Goal: Task Accomplishment & Management: Manage account settings

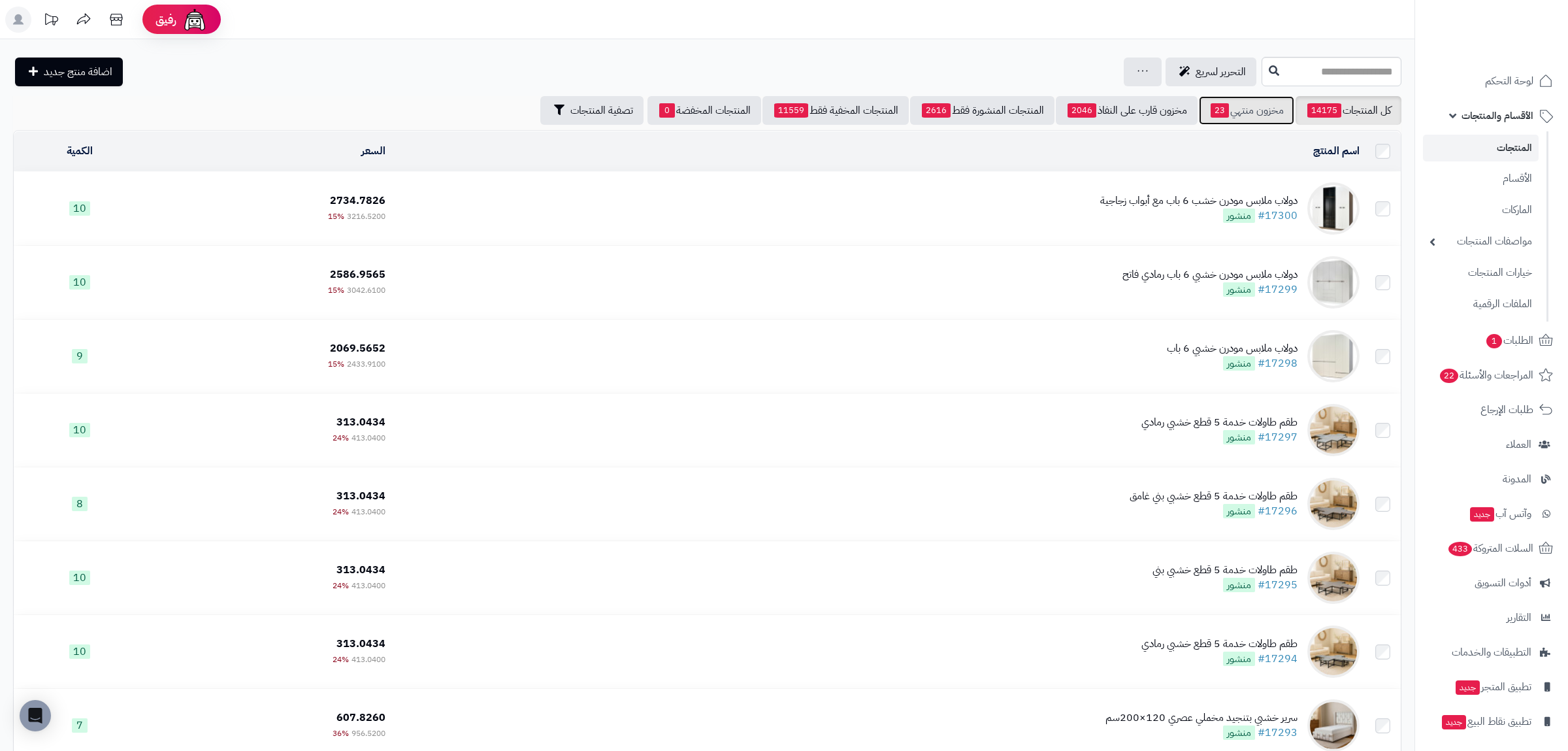
click at [1254, 106] on link "مخزون منتهي 23" at bounding box center [1246, 111] width 96 height 29
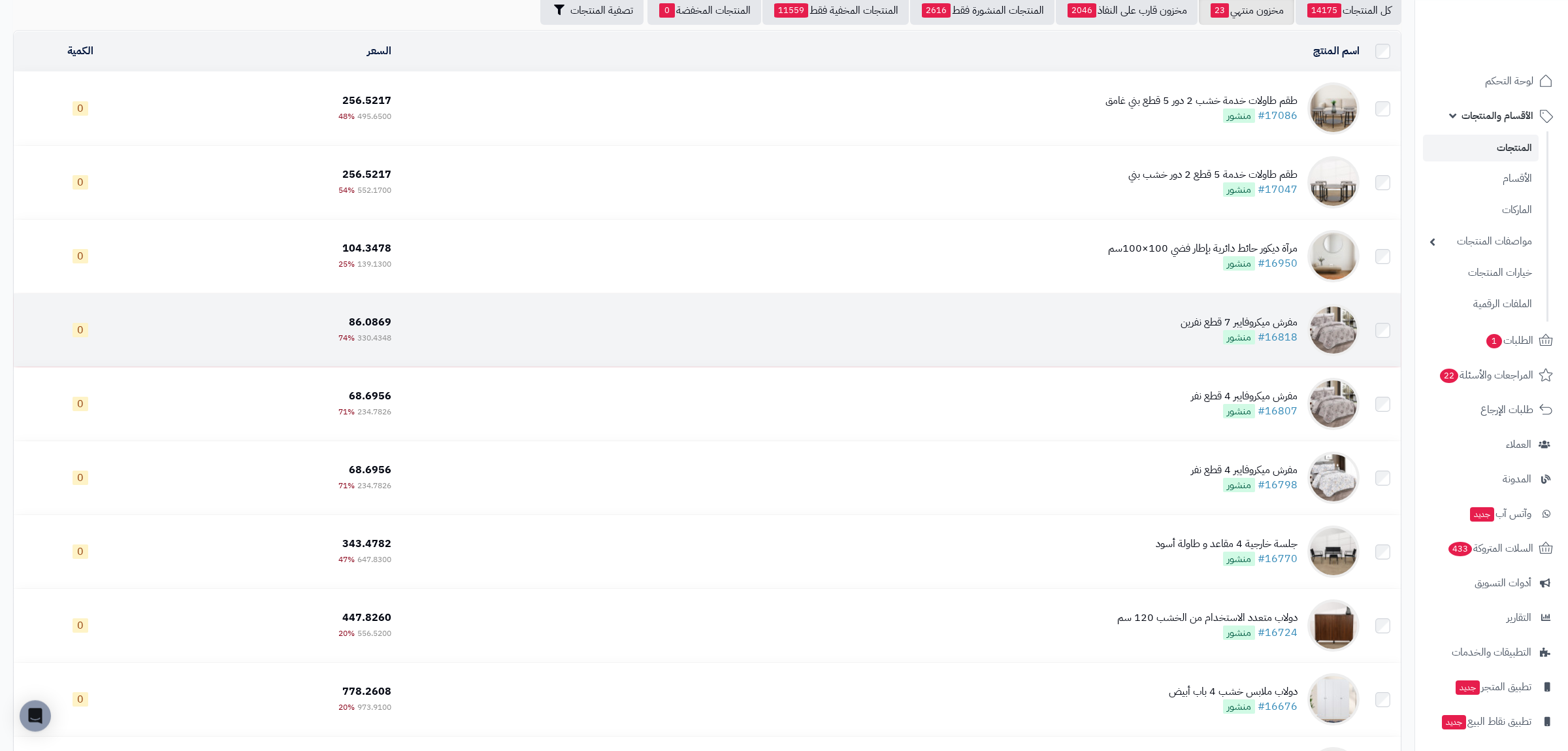
scroll to position [304, 0]
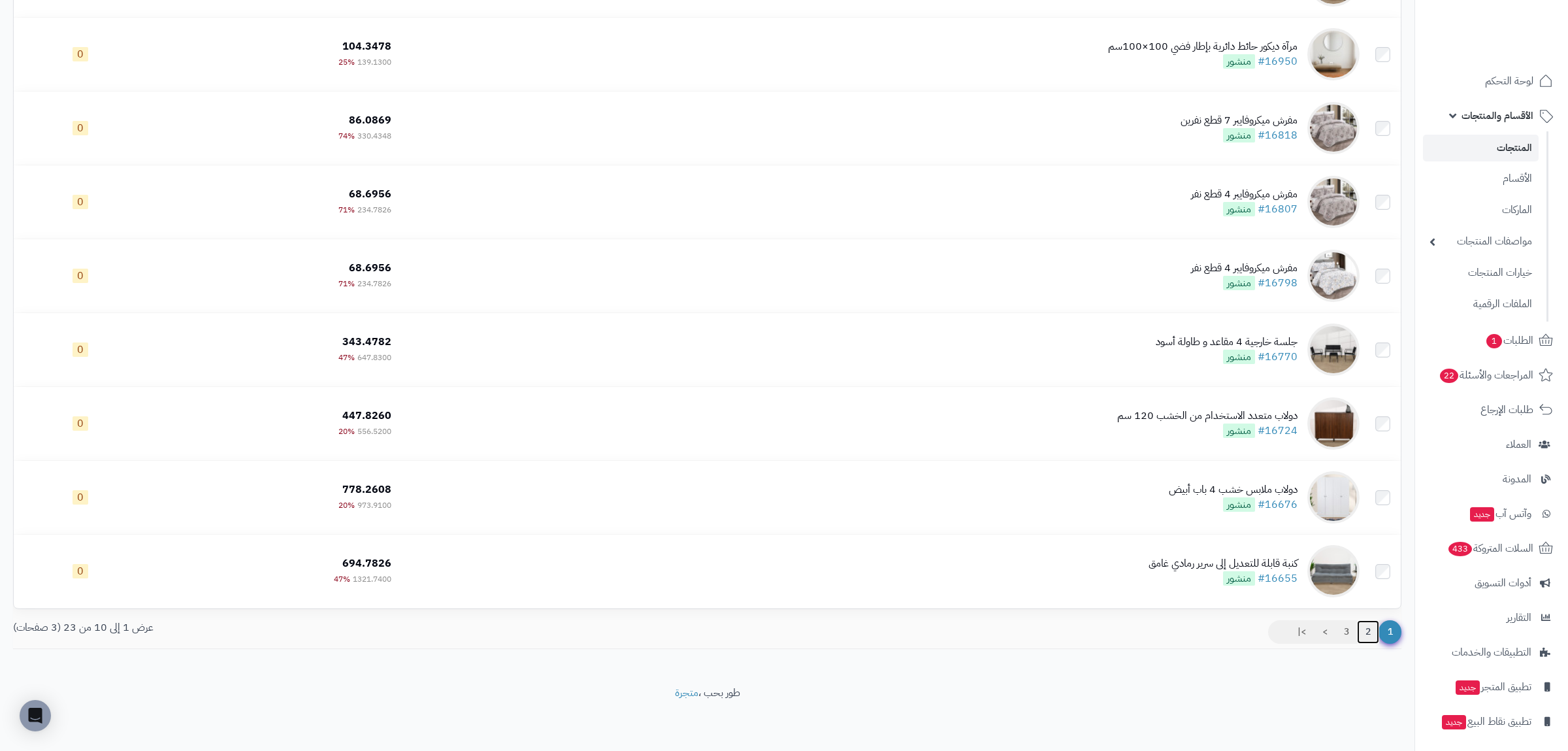
click at [1366, 633] on link "2" at bounding box center [1368, 631] width 22 height 23
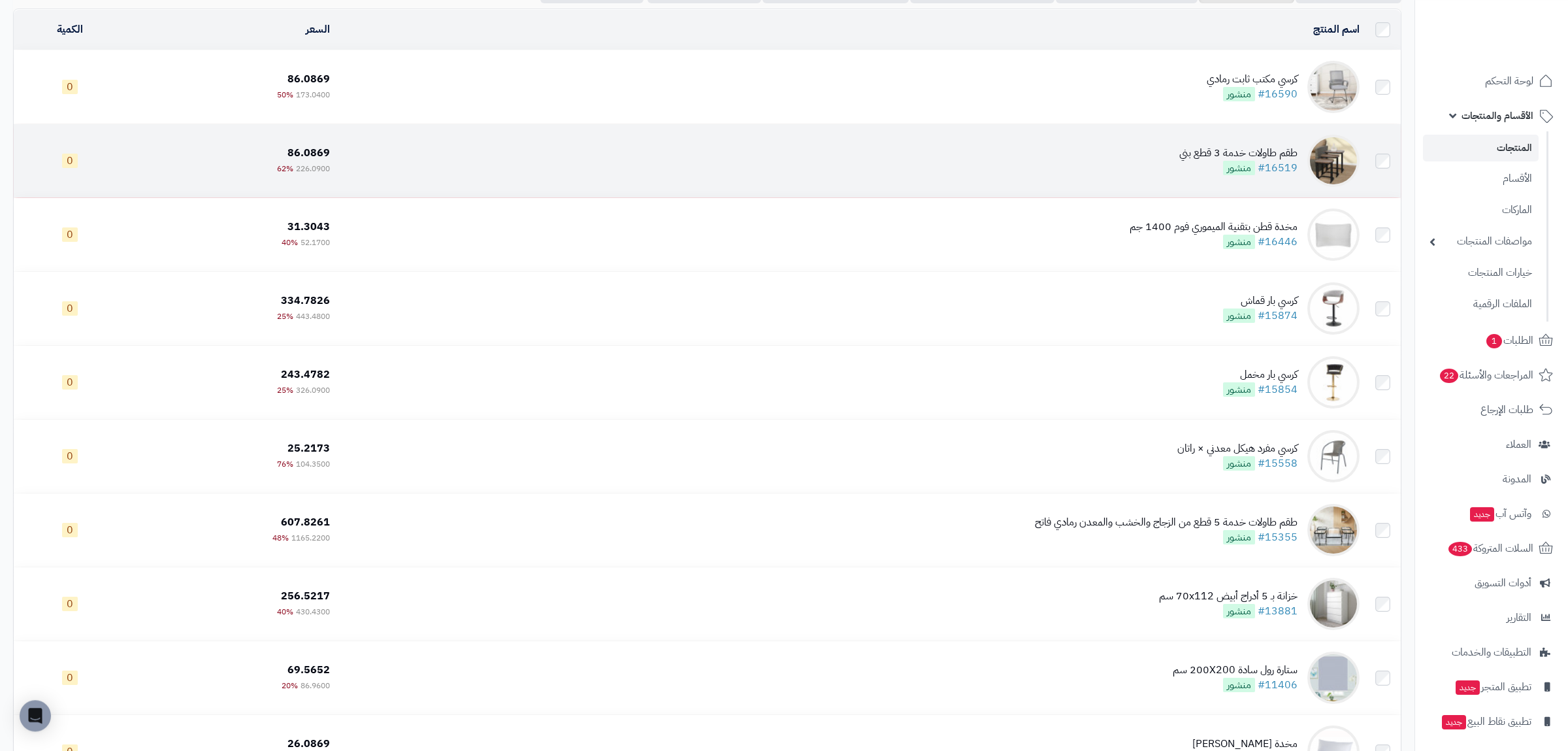
scroll to position [304, 0]
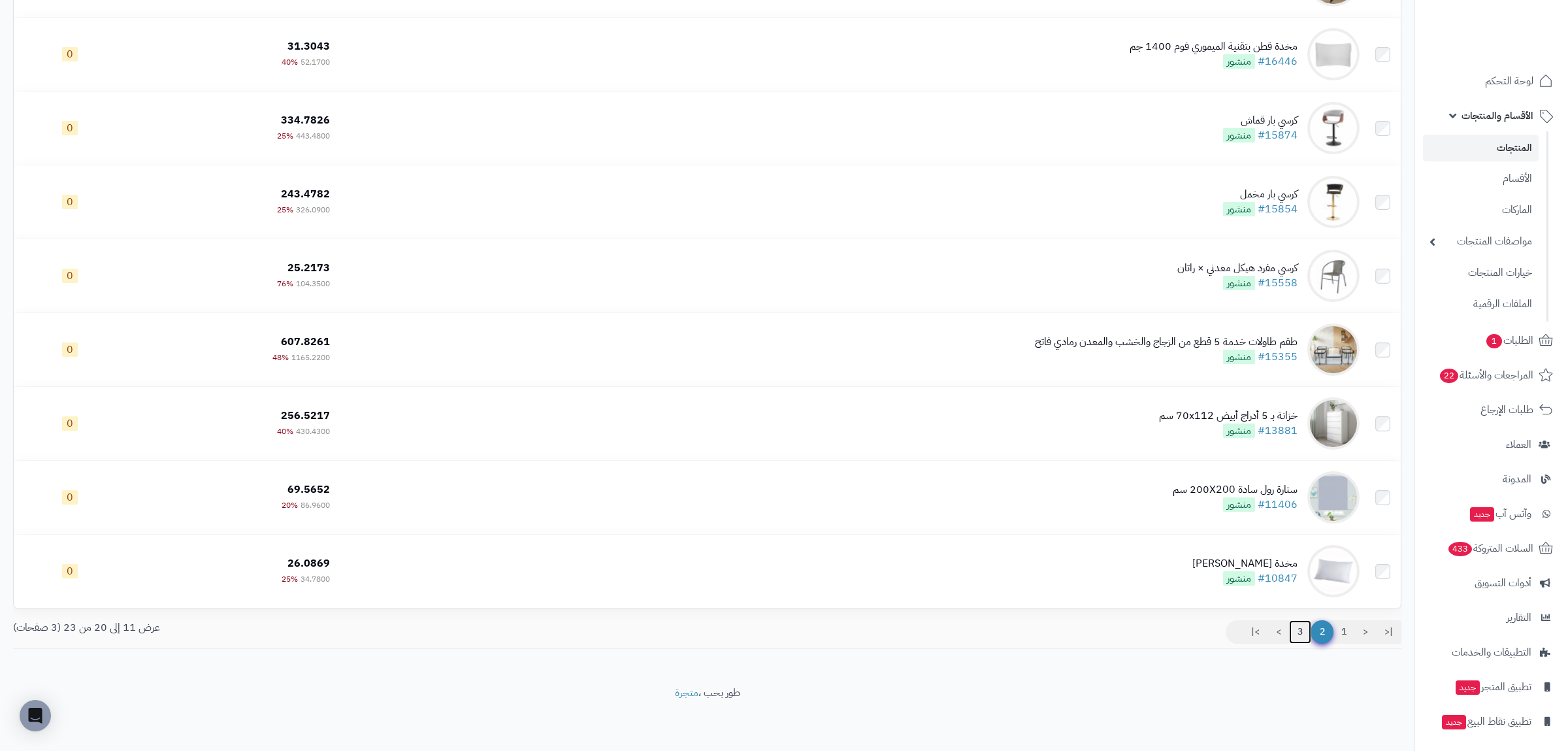
click at [1301, 643] on link "3" at bounding box center [1300, 631] width 22 height 23
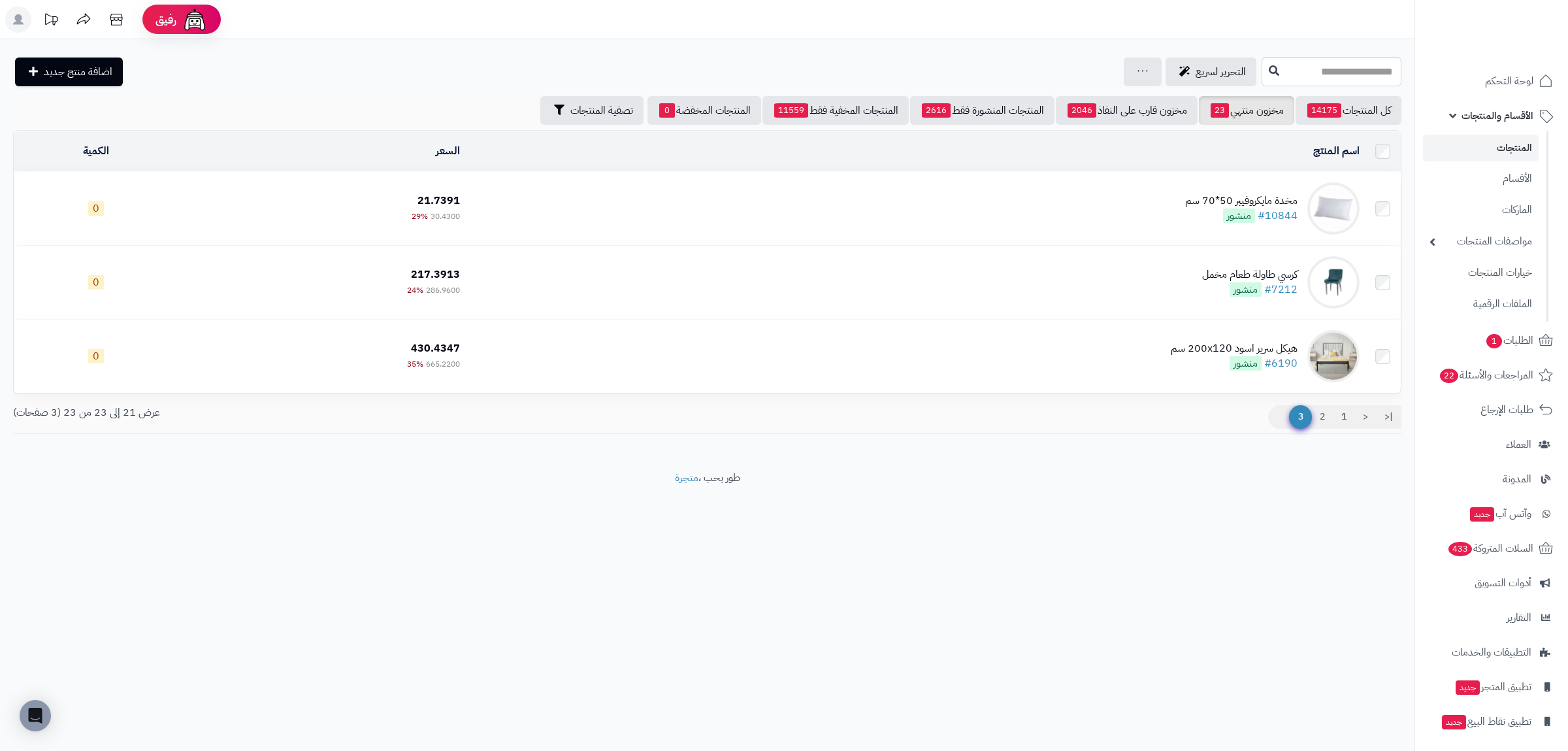
click at [1513, 105] on link "الأقسام والمنتجات" at bounding box center [1491, 116] width 137 height 32
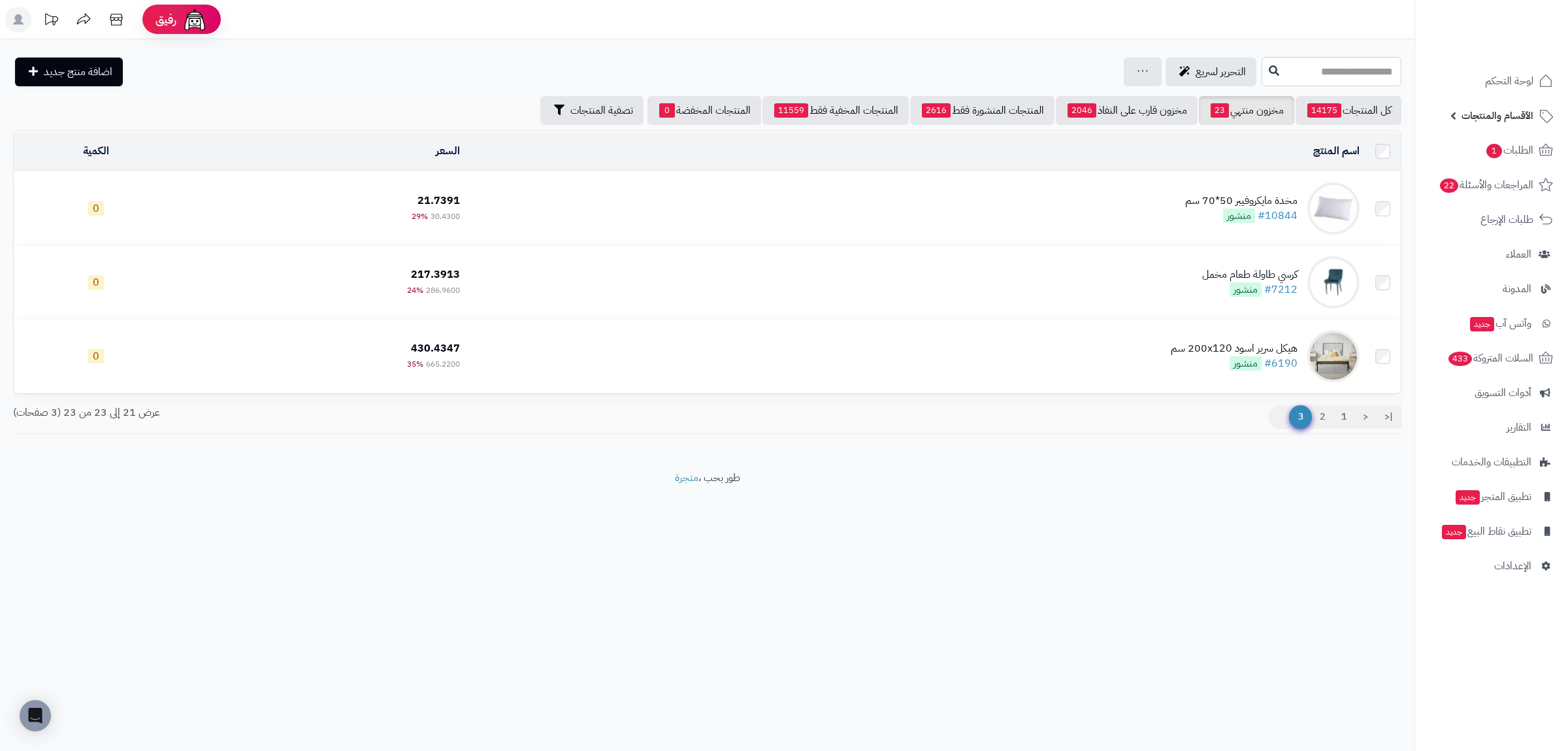
click at [1507, 121] on span "الأقسام والمنتجات" at bounding box center [1497, 115] width 72 height 18
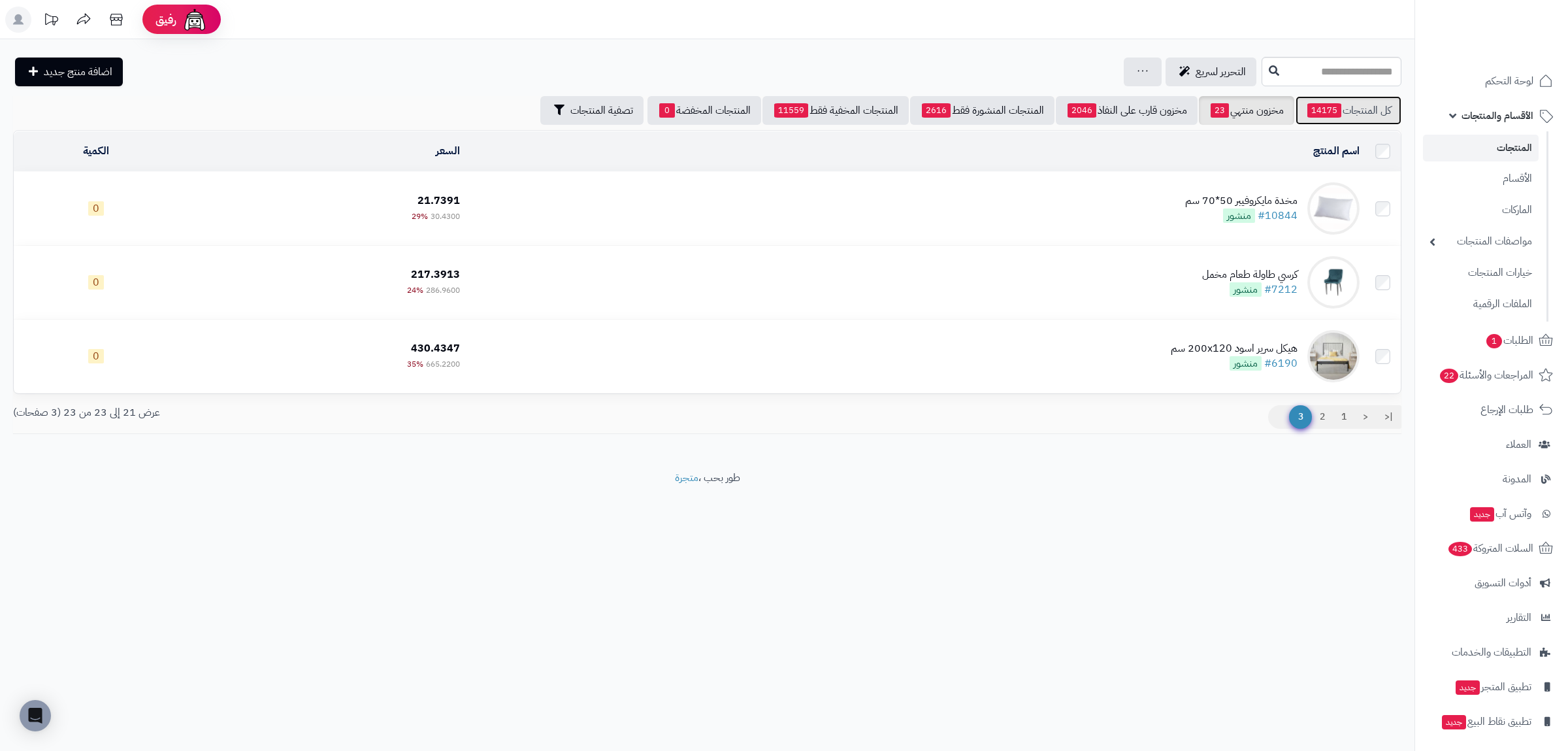
click at [1316, 114] on span "14175" at bounding box center [1324, 110] width 34 height 14
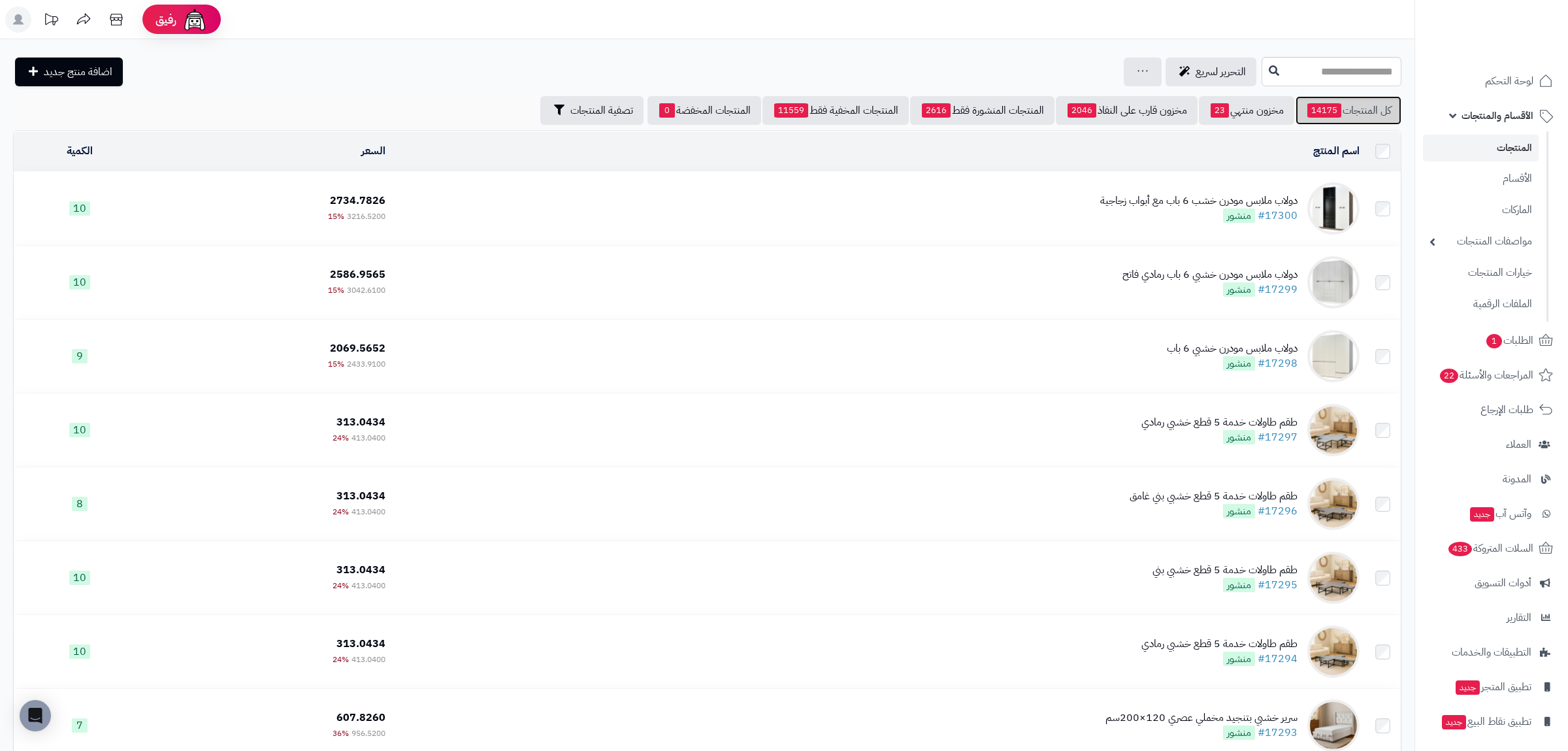
click at [1326, 115] on span "14175" at bounding box center [1324, 110] width 34 height 14
